Goal: Obtain resource: Download file/media

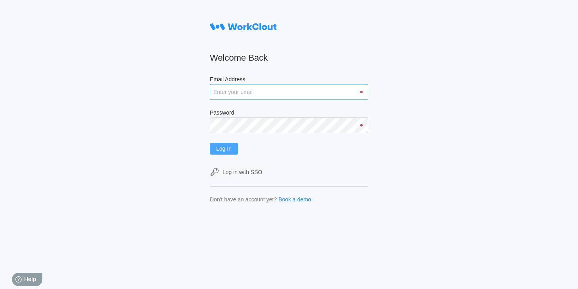
type input "[EMAIL_ADDRESS][DOMAIN_NAME]"
click at [238, 145] on button "Log In" at bounding box center [224, 149] width 28 height 12
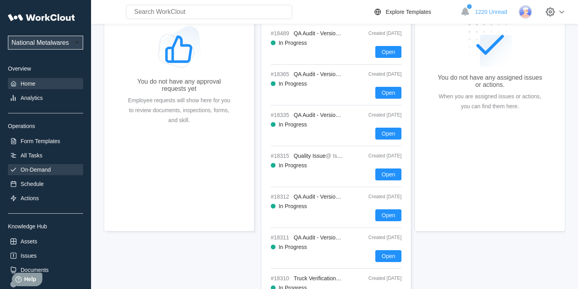
click at [35, 166] on div "On-Demand" at bounding box center [36, 169] width 30 height 6
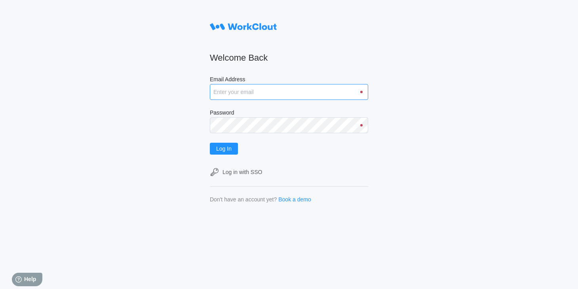
type input "[EMAIL_ADDRESS][DOMAIN_NAME]"
click at [234, 155] on form "Welcome Back Email Address rfetting@nationalmetalwares.com Password Log In Log …" at bounding box center [289, 110] width 158 height 183
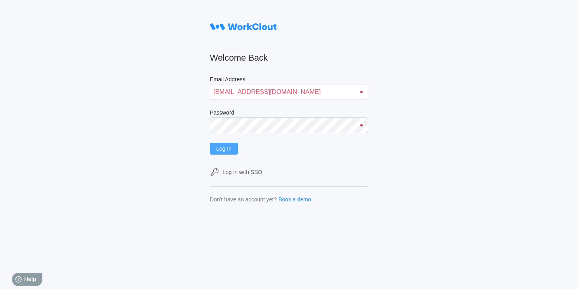
click at [232, 150] on span "Log In" at bounding box center [223, 149] width 15 height 6
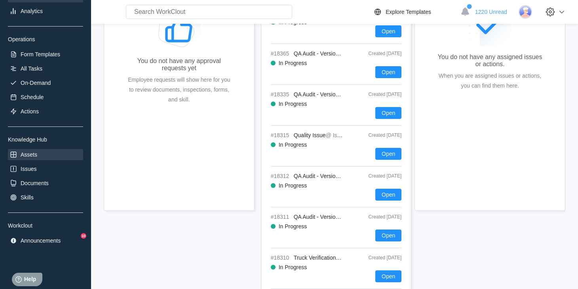
scroll to position [158, 0]
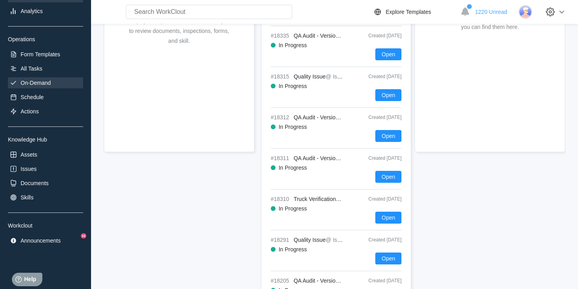
click at [45, 84] on div "On-Demand" at bounding box center [36, 83] width 30 height 6
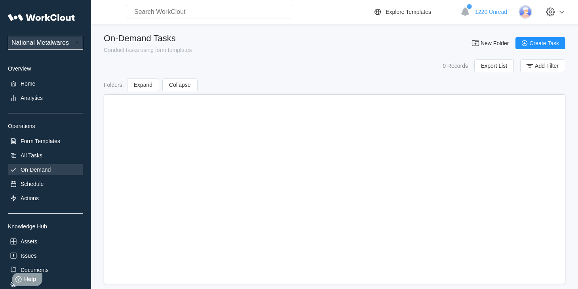
click at [45, 84] on div "Home" at bounding box center [45, 83] width 75 height 11
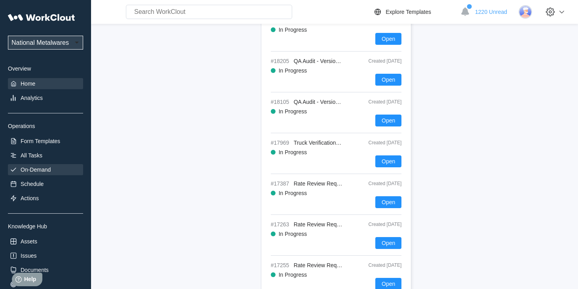
scroll to position [317, 0]
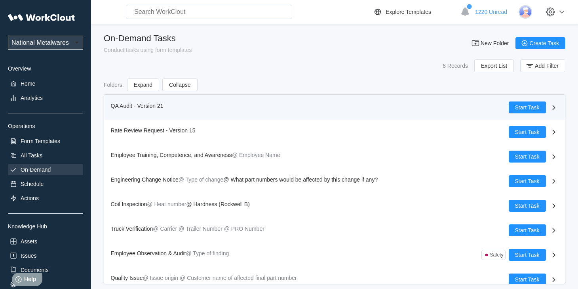
click at [115, 105] on span "QA Audit - Version 21" at bounding box center [137, 106] width 53 height 6
click at [116, 105] on span "QA Audit - Version 21" at bounding box center [137, 106] width 53 height 6
click at [115, 106] on span "QA Audit - Version 21" at bounding box center [137, 106] width 53 height 6
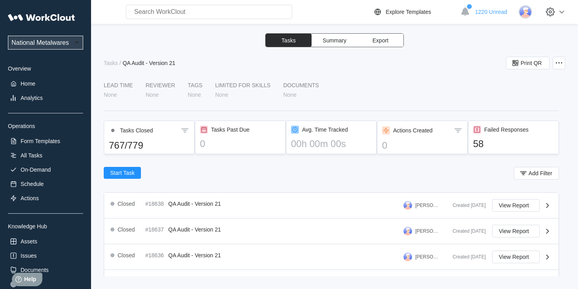
click at [341, 39] on span "Summary" at bounding box center [335, 41] width 24 height 6
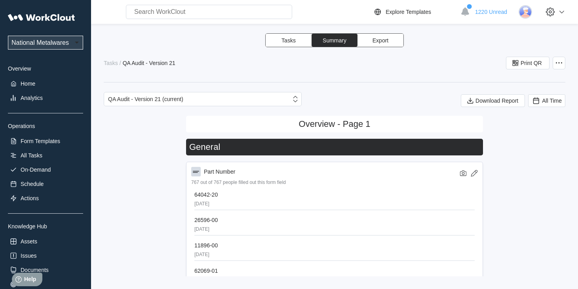
click at [388, 38] on span "Export" at bounding box center [381, 41] width 16 height 6
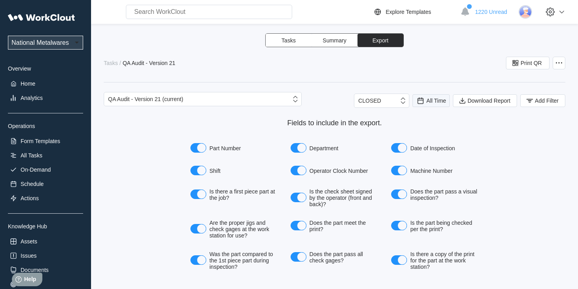
click at [427, 103] on span "All Time" at bounding box center [437, 100] width 20 height 6
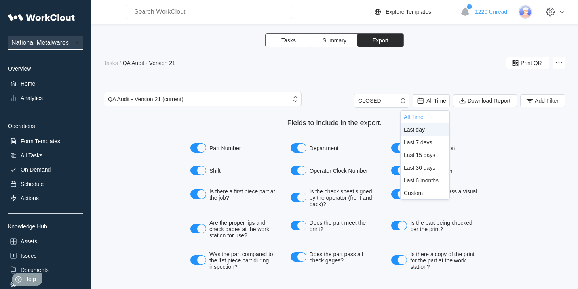
click at [422, 130] on div "Last day" at bounding box center [414, 129] width 21 height 6
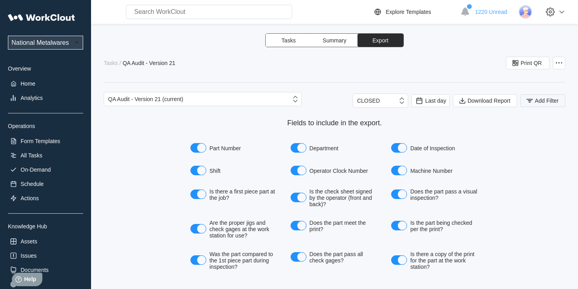
click at [526, 100] on icon "button" at bounding box center [530, 100] width 9 height 9
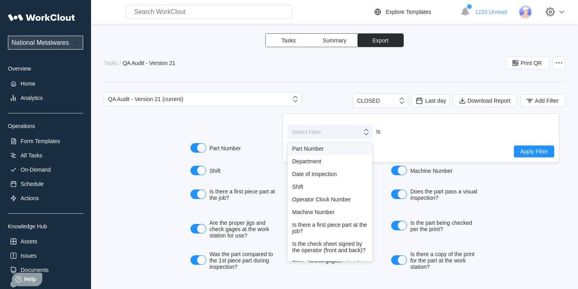
click at [368, 132] on icon at bounding box center [366, 132] width 9 height 9
click at [305, 183] on div "Shift" at bounding box center [330, 186] width 76 height 6
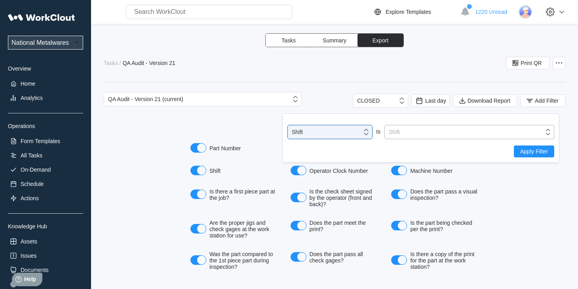
click at [551, 131] on icon at bounding box center [548, 132] width 9 height 9
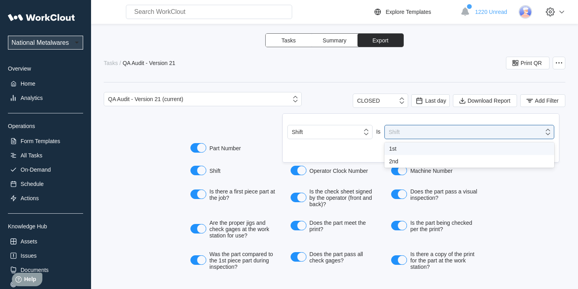
click at [404, 149] on div "1st" at bounding box center [469, 148] width 160 height 6
click at [528, 151] on span "Apply Filter" at bounding box center [535, 152] width 28 height 6
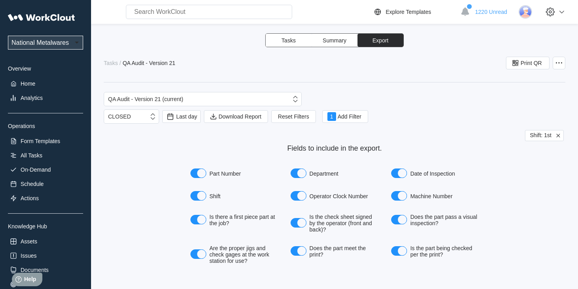
click at [386, 42] on span "Export" at bounding box center [381, 41] width 16 height 6
click at [392, 77] on div "Tasks Summary Export Tasks / QA Audit - Version 21 Print QR QA Audit - Version …" at bounding box center [335, 154] width 462 height 243
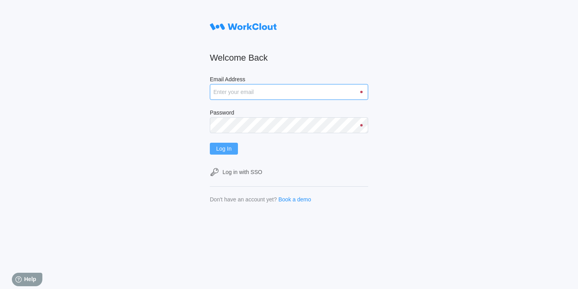
type input "[EMAIL_ADDRESS][DOMAIN_NAME]"
click at [237, 147] on button "Log In" at bounding box center [224, 149] width 28 height 12
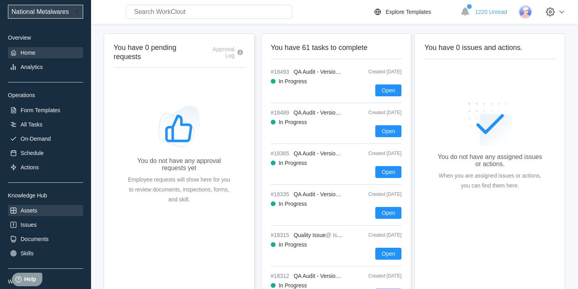
scroll to position [79, 0]
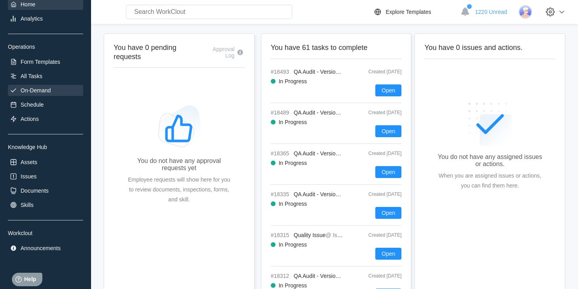
click at [42, 88] on div "On-Demand" at bounding box center [36, 90] width 30 height 6
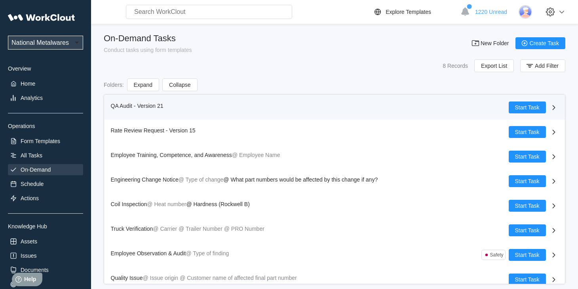
click at [127, 104] on span "QA Audit - Version 21" at bounding box center [137, 106] width 53 height 6
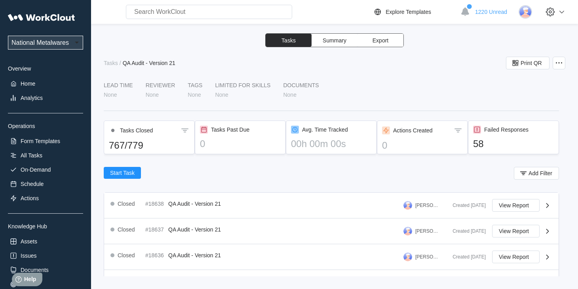
click at [384, 42] on span "Export" at bounding box center [381, 41] width 16 height 6
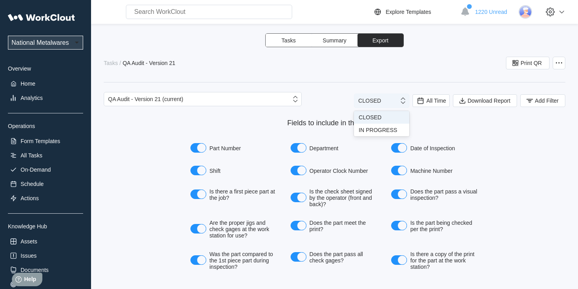
click at [399, 105] on icon at bounding box center [403, 100] width 9 height 9
click at [430, 98] on span "All Time" at bounding box center [437, 100] width 20 height 6
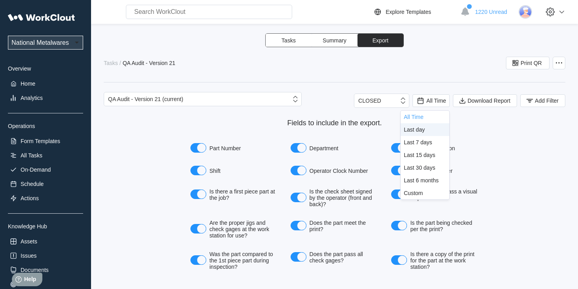
click at [417, 129] on div "Last day" at bounding box center [414, 129] width 21 height 6
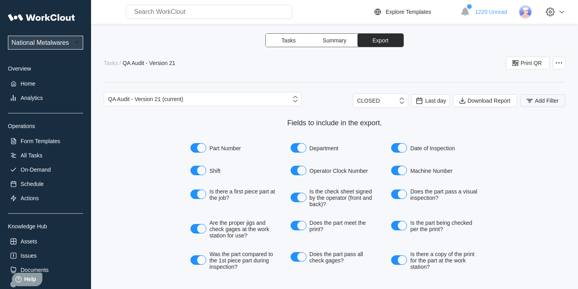
click at [535, 103] on span "Add Filter" at bounding box center [547, 101] width 24 height 6
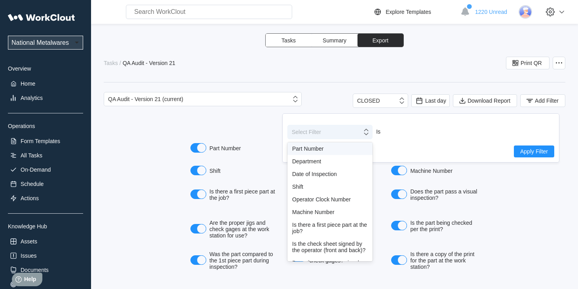
click at [367, 135] on icon at bounding box center [366, 132] width 9 height 9
drag, startPoint x: 292, startPoint y: 185, endPoint x: 475, endPoint y: 162, distance: 185.1
click at [303, 183] on div "Shift" at bounding box center [330, 186] width 85 height 13
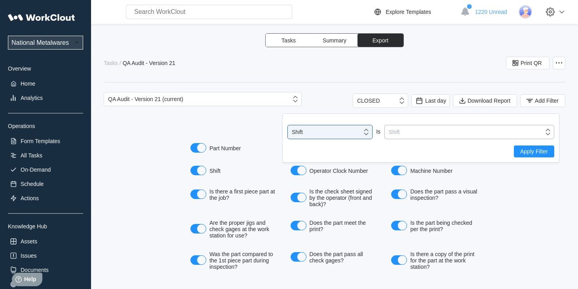
click at [549, 135] on icon at bounding box center [548, 132] width 9 height 9
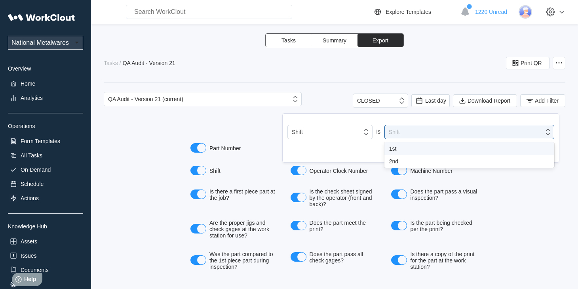
click at [397, 147] on div "1st" at bounding box center [469, 148] width 160 height 6
click at [535, 149] on span "Apply Filter" at bounding box center [535, 152] width 28 height 6
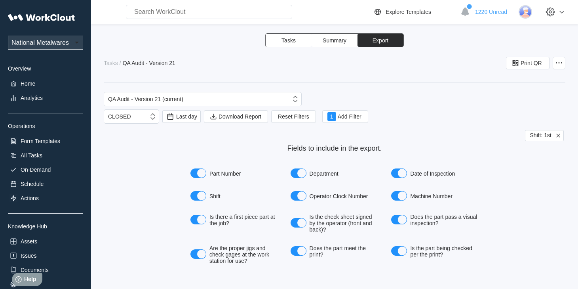
drag, startPoint x: 269, startPoint y: 70, endPoint x: 303, endPoint y: 70, distance: 34.9
click at [281, 70] on div "Tasks Summary Export Tasks / QA Audit - Version 21 Print QR QA Audit - Version …" at bounding box center [335, 154] width 462 height 243
click at [45, 170] on div "On-Demand" at bounding box center [36, 169] width 30 height 6
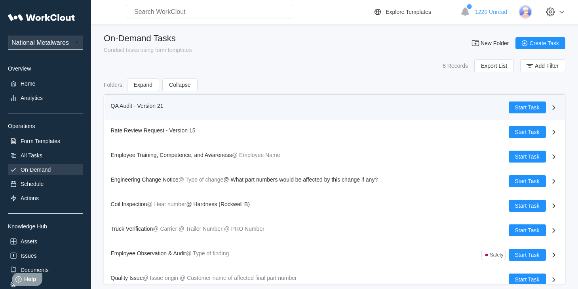
click at [116, 103] on span "QA Audit - Version 21" at bounding box center [137, 106] width 53 height 6
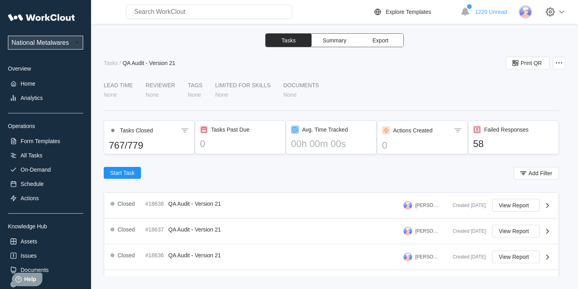
click at [390, 38] on button "Export" at bounding box center [381, 40] width 46 height 13
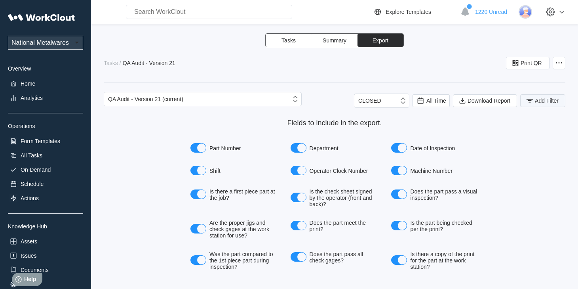
click at [547, 99] on span "Add Filter" at bounding box center [547, 101] width 24 height 6
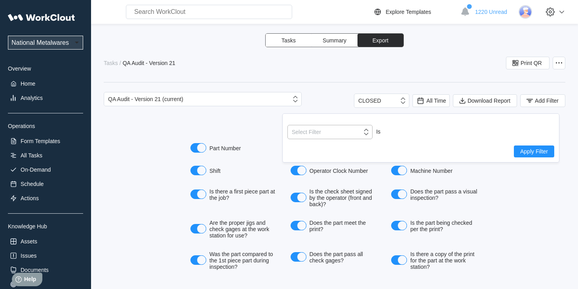
click at [367, 133] on icon at bounding box center [366, 132] width 9 height 9
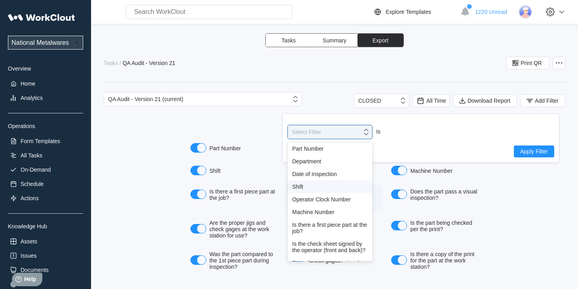
drag, startPoint x: 295, startPoint y: 183, endPoint x: 317, endPoint y: 186, distance: 22.4
click at [296, 183] on div "Shift" at bounding box center [330, 186] width 76 height 6
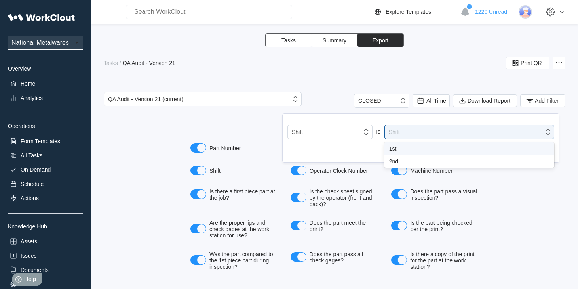
drag, startPoint x: 549, startPoint y: 133, endPoint x: 481, endPoint y: 144, distance: 68.6
click at [549, 132] on icon at bounding box center [548, 132] width 9 height 9
click at [393, 147] on div "1st" at bounding box center [469, 148] width 160 height 6
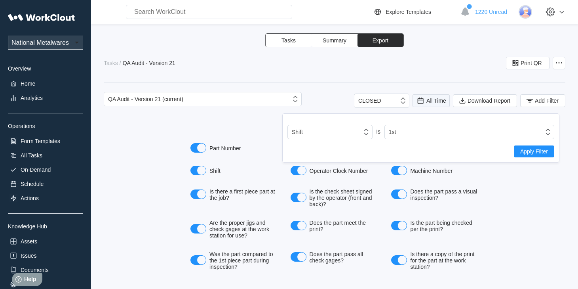
click at [432, 95] on span "All Time" at bounding box center [431, 100] width 37 height 13
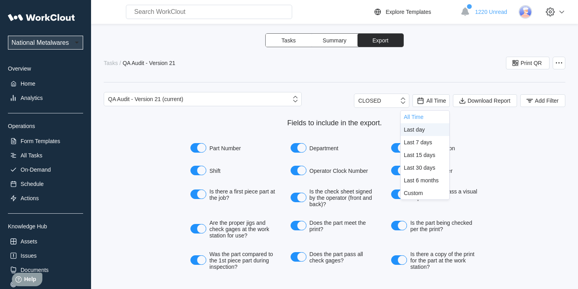
click at [420, 127] on div "Last day" at bounding box center [414, 129] width 21 height 6
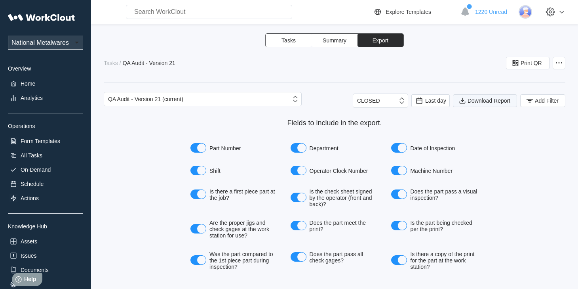
click at [487, 100] on span "Download Report" at bounding box center [489, 101] width 43 height 6
